Goal: Information Seeking & Learning: Check status

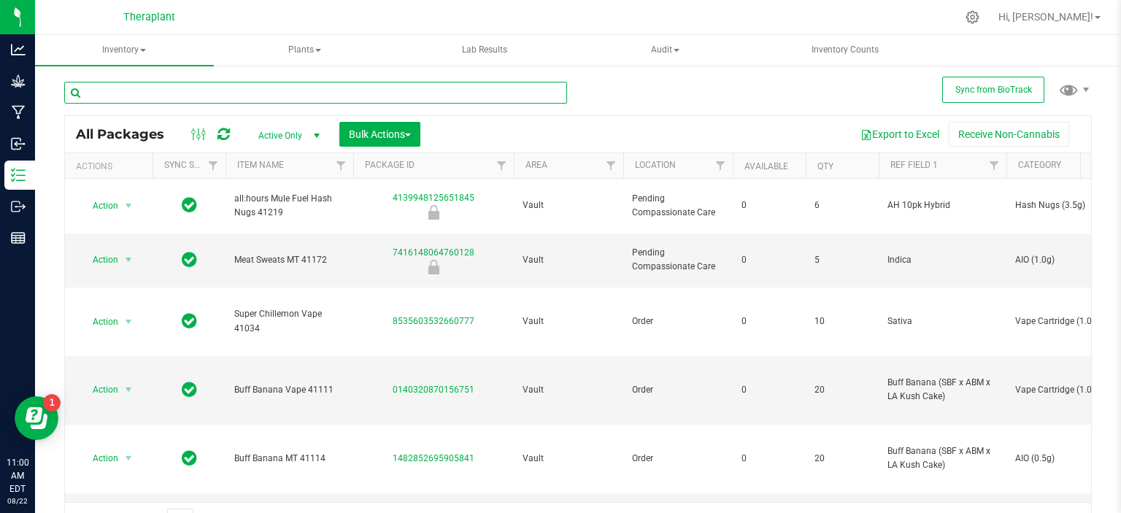
click at [238, 90] on input "text" at bounding box center [315, 93] width 503 height 22
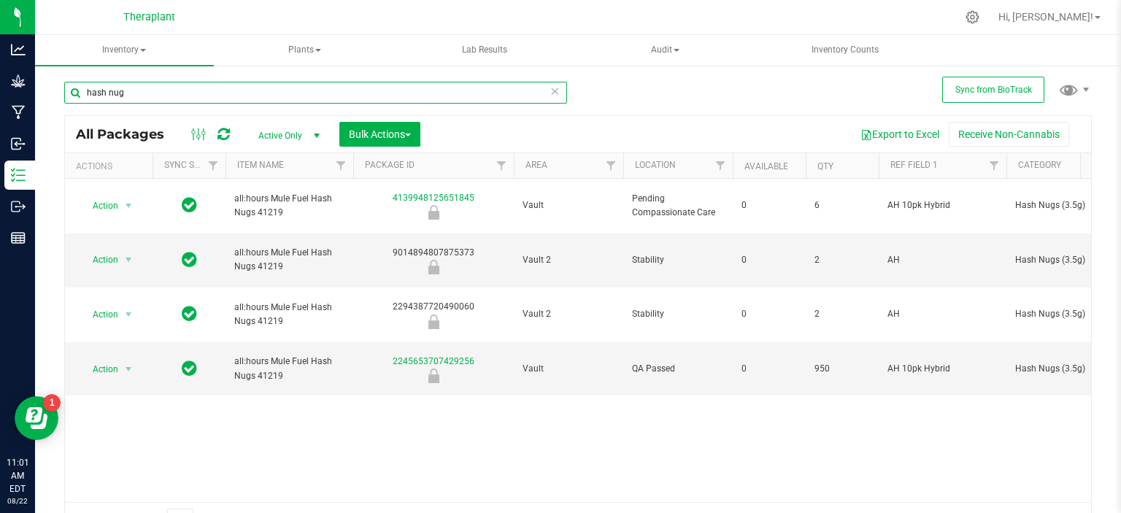
type input "hash nug"
click at [549, 94] on icon at bounding box center [554, 91] width 10 height 18
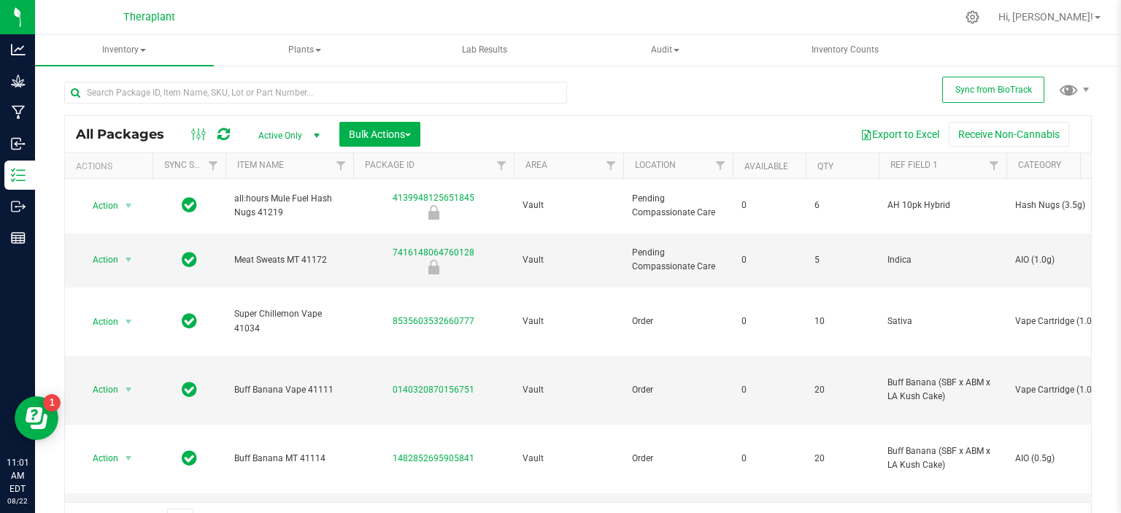
click at [580, 111] on div "All Packages Active Only Active Only Lab Samples Locked All External Internal B…" at bounding box center [577, 303] width 1027 height 470
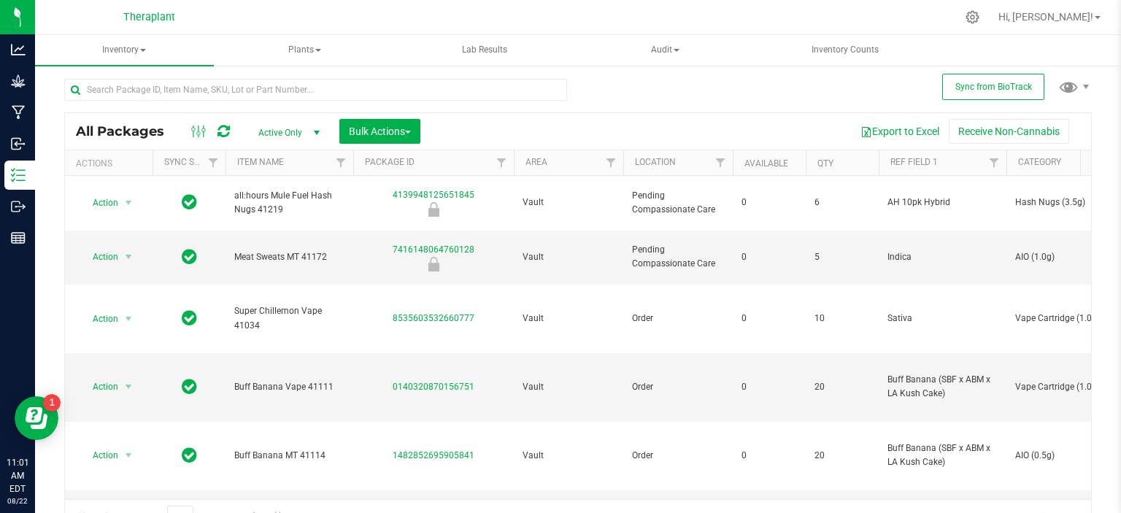
scroll to position [4, 0]
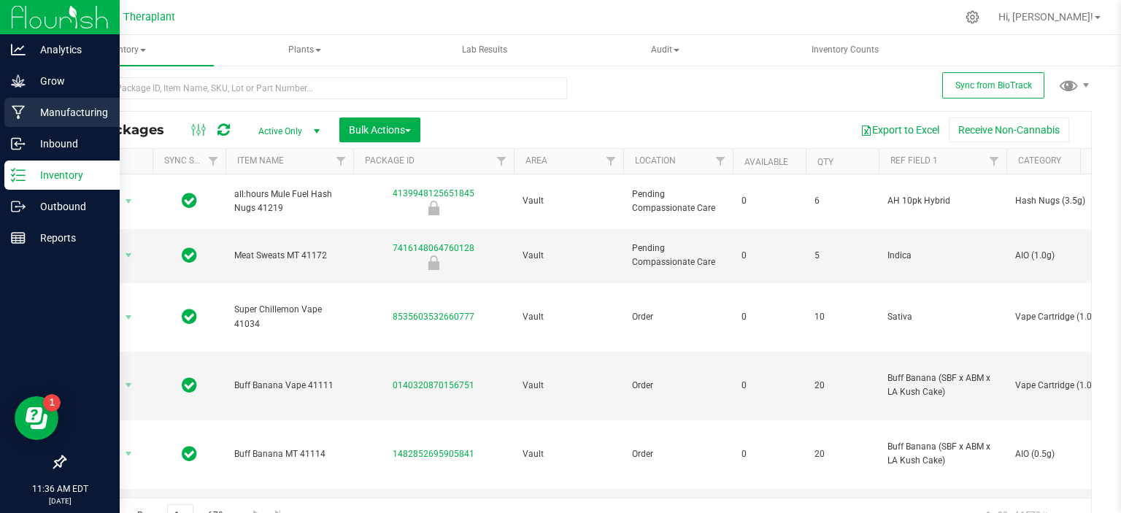
click at [35, 115] on p "Manufacturing" at bounding box center [70, 113] width 88 height 18
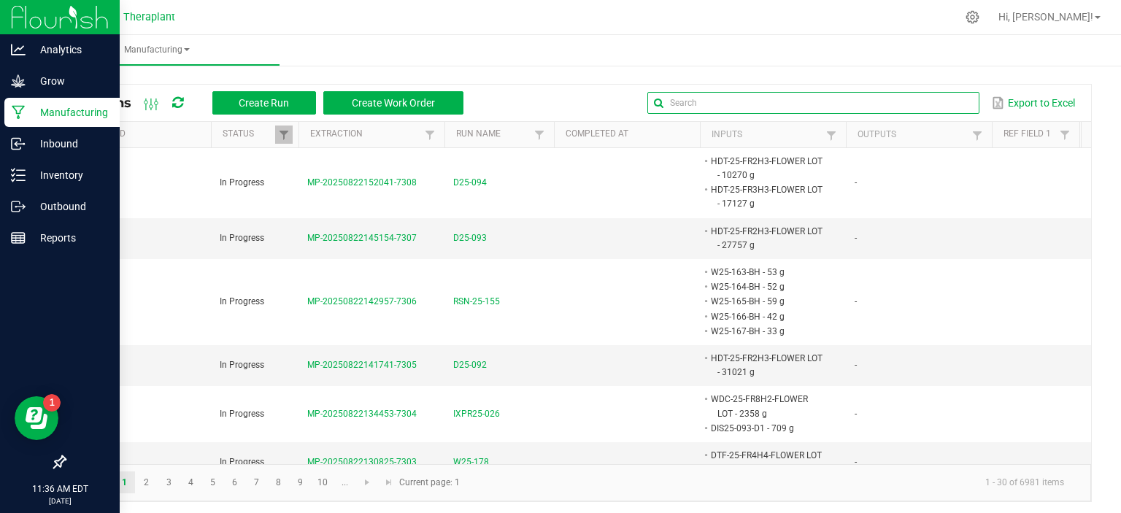
click at [908, 107] on input "text" at bounding box center [813, 103] width 332 height 22
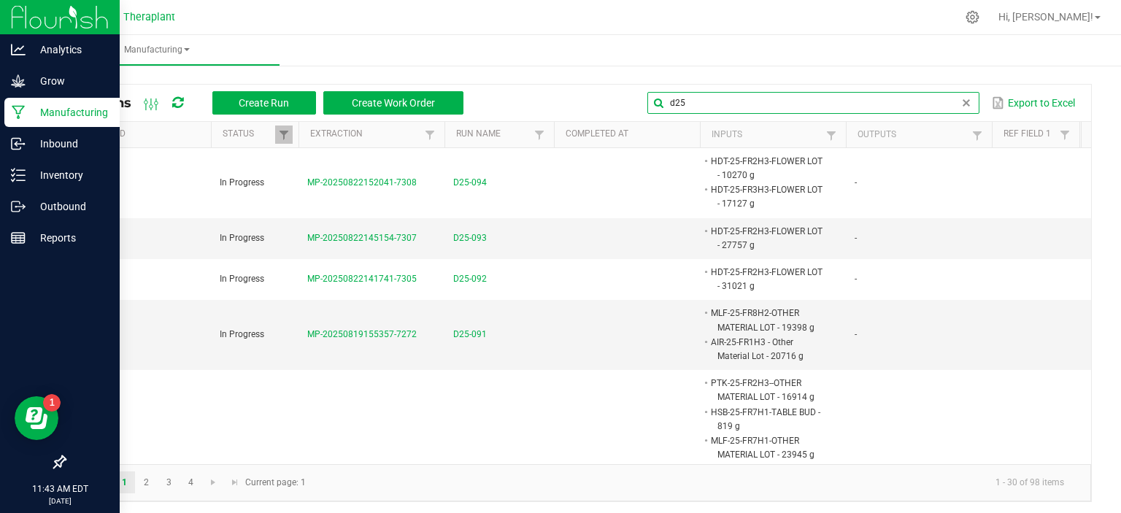
click at [693, 98] on input "d25" at bounding box center [813, 103] width 332 height 22
click at [692, 98] on input "d25" at bounding box center [813, 103] width 332 height 22
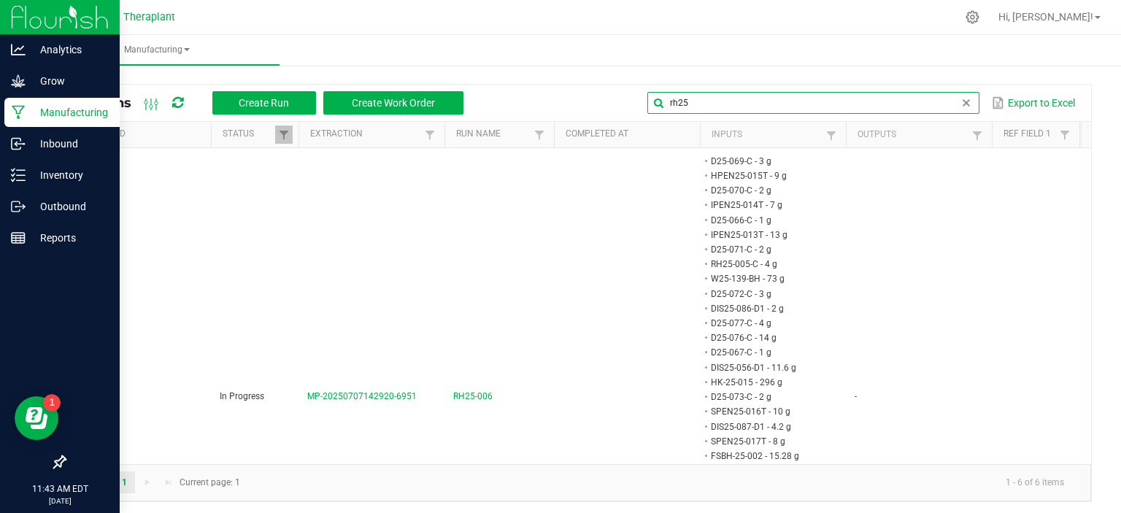
click at [711, 101] on input "rh25" at bounding box center [813, 103] width 332 height 22
type input "rh25"
click at [702, 82] on div "All Runs Create Run Create Work Order rh25 Export to Excel Scheduled Status Ext…" at bounding box center [577, 289] width 1085 height 454
click at [937, 102] on input "rh25" at bounding box center [813, 103] width 332 height 22
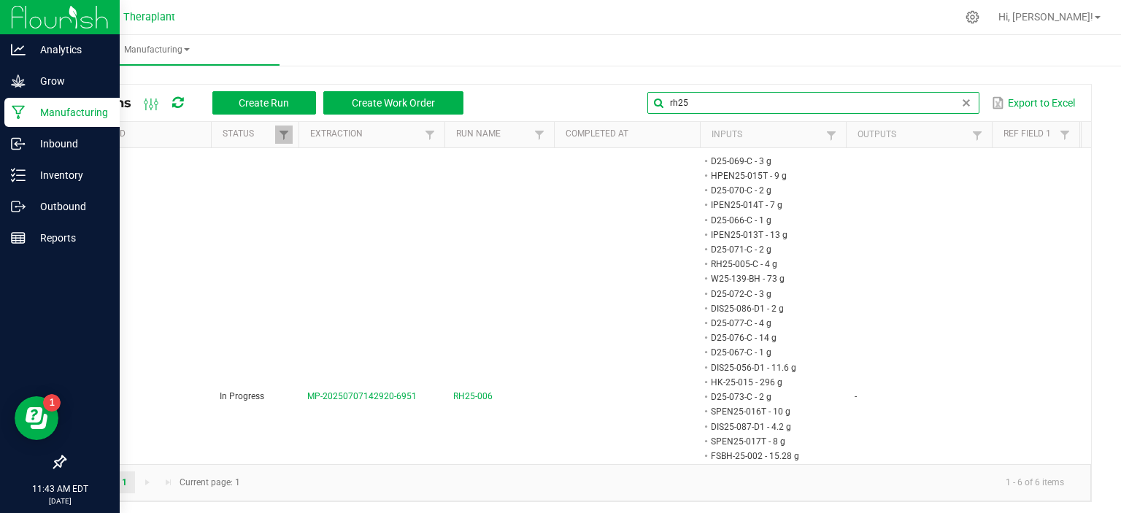
click at [937, 102] on input "rh25" at bounding box center [813, 103] width 332 height 22
click at [960, 104] on span at bounding box center [966, 103] width 12 height 12
